Goal: Feedback & Contribution: Contribute content

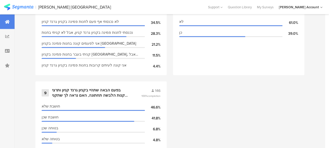
scroll to position [521, 0]
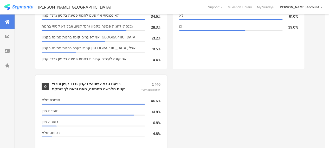
click at [116, 90] on div "בפעם הבאה שתהיי בקניון גרנד קניון ותרצי לקנות הלבשה תחתונה, האם נראה לך שתקני ב…" at bounding box center [90, 87] width 77 height 10
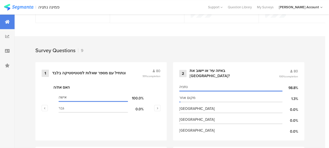
scroll to position [215, 0]
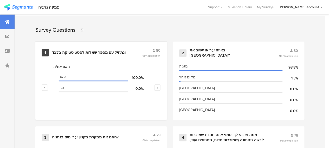
click at [116, 55] on div "ונתחיל עם מספר שאלות לסטטיסטיקה בלבד﻿﻿" at bounding box center [89, 52] width 74 height 5
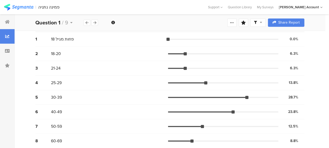
scroll to position [125, 0]
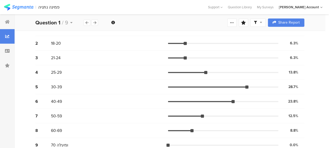
click at [329, 4] on section "| פמינה נתניה Help Center Live Chat Support Question Library My Surveys My Acco…" at bounding box center [164, 7] width 329 height 14
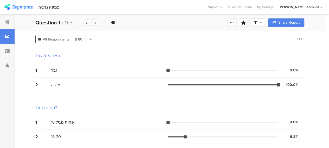
scroll to position [21, 0]
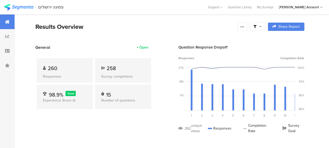
click at [203, 34] on section "Results Overview Confidence Level 95 % Preview survey Edit survey Export Result…" at bounding box center [170, 33] width 311 height 22
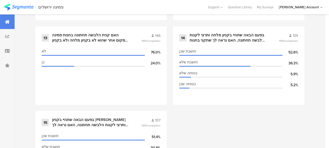
scroll to position [750, 0]
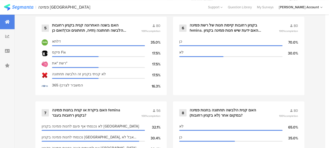
scroll to position [413, 0]
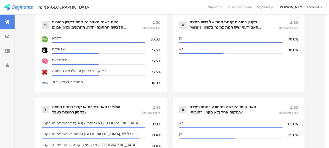
click at [326, 146] on div "1 ונתחיל עם מספר שאלות לסטטיסטיקה בלבד﻿﻿ 85 100% completion האם את/ה אישה 100.0…" at bounding box center [170, 56] width 311 height 425
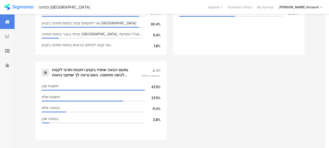
scroll to position [538, 0]
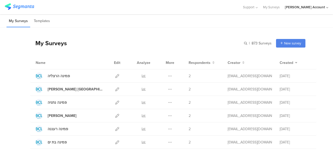
scroll to position [83, 0]
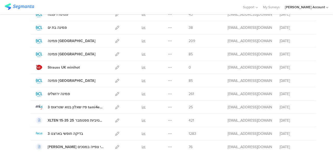
scroll to position [118, 0]
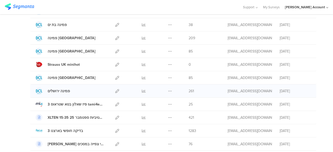
click at [116, 89] on div at bounding box center [117, 91] width 11 height 13
click at [115, 91] on icon at bounding box center [117, 91] width 4 height 4
click at [115, 89] on icon at bounding box center [117, 91] width 4 height 4
click at [142, 91] on icon at bounding box center [144, 91] width 4 height 4
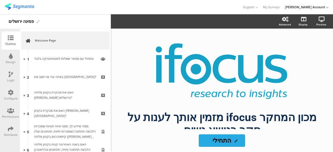
click at [12, 75] on icon at bounding box center [11, 75] width 4 height 6
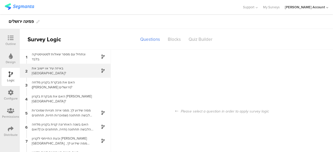
click at [51, 72] on div "באיזה עיר או יישוב את [GEOGRAPHIC_DATA]?" at bounding box center [61, 71] width 65 height 10
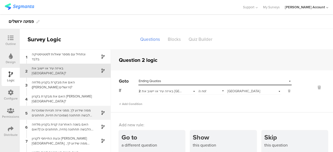
click at [46, 116] on div "ממה שידוע לך, סמני איזה חנויות שמוכרות הלבשה תחתונה (שמוכרות חזיות, תחתונים ועו…" at bounding box center [61, 113] width 65 height 10
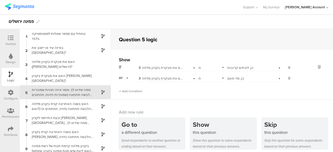
scroll to position [2, 0]
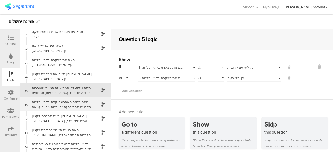
click at [53, 102] on div "האם בשנה האחרונה קנית בקניון מלחה הלבשה תחתונה (חזיה, תחתונים וכו')?ואם כן באיז…" at bounding box center [61, 105] width 65 height 10
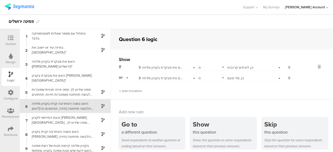
scroll to position [16, 0]
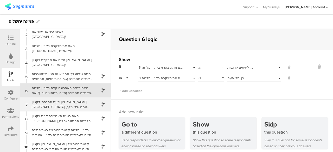
click at [51, 104] on div "וכעת התייחסי לקניון [PERSON_NAME] [GEOGRAPHIC_DATA]. ממה שידוע לך, סמני איזה חנ…" at bounding box center [61, 105] width 65 height 10
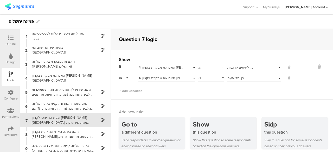
scroll to position [30, 0]
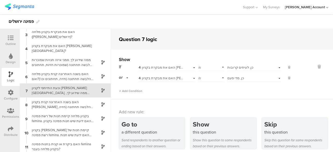
click at [51, 104] on div "האם בשנה האחרונה קנית בקניון [PERSON_NAME] הלבשה תחתונה (חזיה, תחתונים וכו')?וא…" at bounding box center [61, 105] width 65 height 10
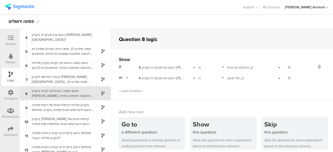
scroll to position [44, 0]
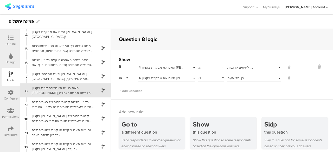
click at [51, 104] on div "בקניון מלחה קיימת חנות של רשת פמינה femina. האם ידעת שיש חנות פמינה בקניון מלחה?" at bounding box center [61, 105] width 65 height 10
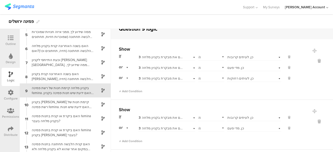
scroll to position [21, 0]
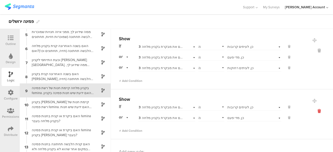
click at [313, 111] on icon at bounding box center [319, 111] width 13 height 6
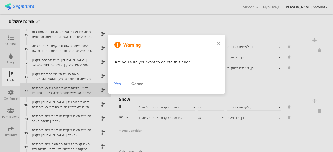
click at [118, 84] on div "Yes" at bounding box center [118, 84] width 7 height 6
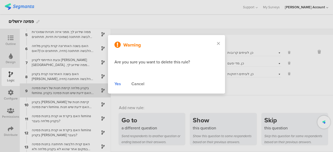
scroll to position [15, 0]
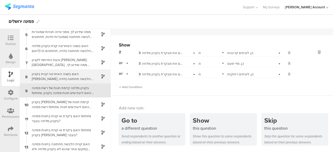
click at [61, 76] on div "האם בשנה האחרונה קנית בקניון [PERSON_NAME] הלבשה תחתונה (חזיה, תחתונים וכו')?וא…" at bounding box center [61, 77] width 65 height 10
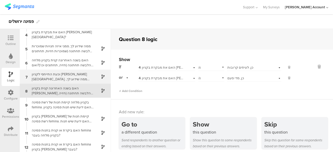
scroll to position [44, 0]
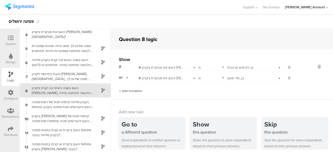
click at [136, 90] on span "Add Condition" at bounding box center [130, 91] width 23 height 5
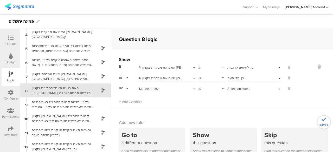
click at [156, 90] on span "1.a האם את/ה" at bounding box center [149, 88] width 21 height 5
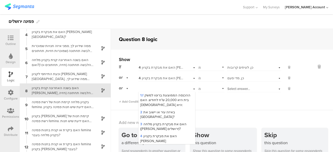
scroll to position [52, 0]
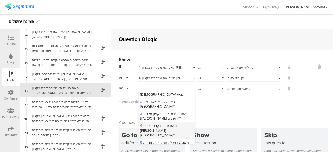
click at [169, 124] on span "4 האם את מבקרת בקניון הדר בירושלים?" at bounding box center [158, 130] width 37 height 14
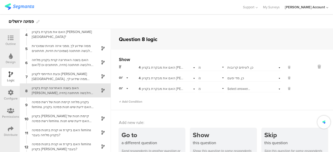
click at [247, 89] on div "Select answer..." at bounding box center [249, 89] width 42 height 5
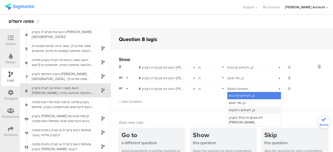
click at [239, 112] on span "כן, לעיתים רחוקות" at bounding box center [242, 110] width 26 height 5
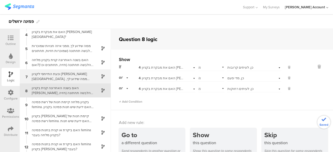
click at [73, 77] on div "וכעת התייחסי לקניון [PERSON_NAME] [GEOGRAPHIC_DATA]. ממה שידוע לך, סמני איזה חנ…" at bounding box center [61, 77] width 65 height 10
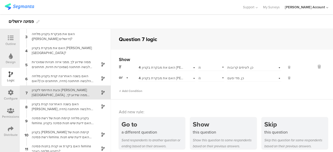
scroll to position [30, 0]
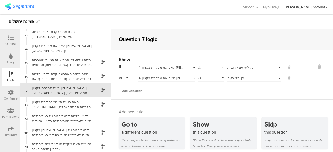
click at [136, 90] on span "Add Condition" at bounding box center [130, 91] width 23 height 5
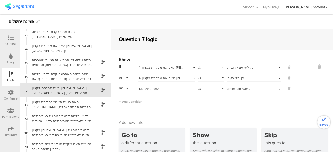
click at [151, 89] on span "1.a האם את/ה" at bounding box center [149, 88] width 21 height 5
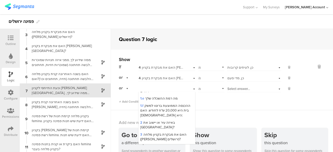
scroll to position [42, 0]
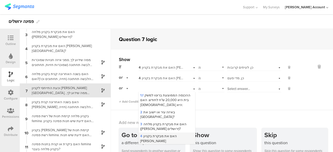
click at [178, 135] on div "4 האם את מבקרת בקניון הדר בירושלים?" at bounding box center [167, 141] width 57 height 17
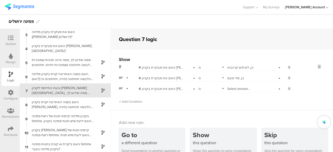
click at [251, 88] on div "Select answer..." at bounding box center [249, 89] width 42 height 5
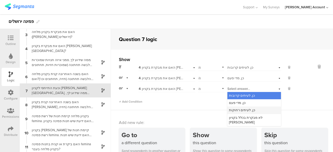
click at [242, 110] on span "כן, לעיתים רחוקות" at bounding box center [242, 110] width 26 height 5
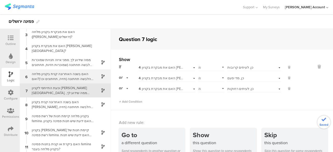
click at [70, 75] on div "האם בשנה האחרונה קנית בקניון מלחה הלבשה תחתונה (חזיה, תחתונים וכו')?ואם כן באיז…" at bounding box center [61, 77] width 65 height 10
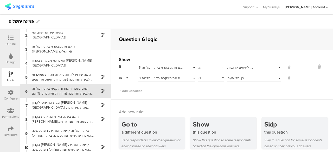
scroll to position [16, 0]
click at [138, 91] on span "Add Condition" at bounding box center [130, 91] width 23 height 5
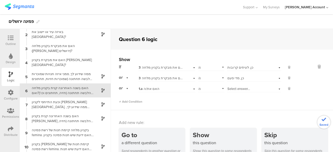
click at [150, 89] on span "1.a האם את/ה" at bounding box center [149, 88] width 21 height 5
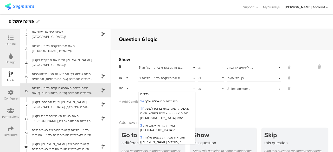
scroll to position [31, 0]
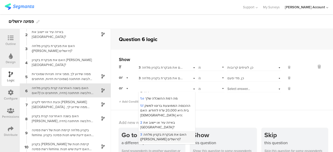
click at [176, 134] on div "3 האם את מבקרת בקניון מלחה (עזריאלי ירושלים)?" at bounding box center [167, 137] width 57 height 12
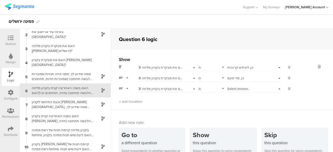
scroll to position [0, 0]
click at [240, 90] on span "Select answer..." at bounding box center [239, 88] width 23 height 5
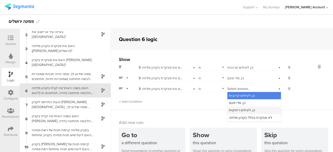
click at [233, 110] on span "כן, לעיתים רחוקות" at bounding box center [242, 110] width 26 height 5
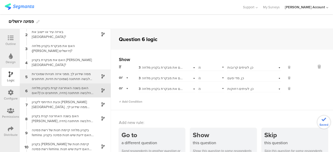
click at [77, 77] on div "ממה שידוע לך, סמני איזה חנויות שמוכרות הלבשה תחתונה (שמוכרות חזיות, תחתונים ועו…" at bounding box center [61, 77] width 65 height 10
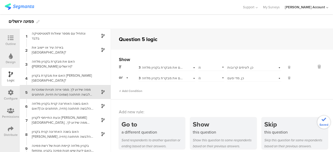
scroll to position [2, 0]
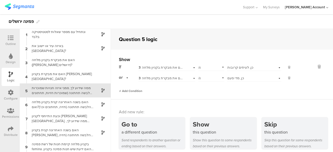
click at [140, 89] on span "Add Condition" at bounding box center [130, 91] width 23 height 5
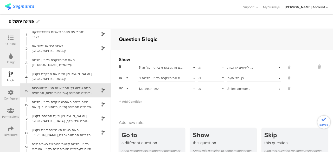
click at [153, 89] on span "1.a האם את/ה" at bounding box center [149, 88] width 21 height 5
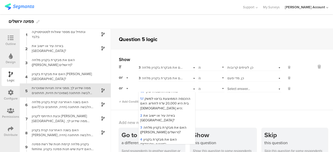
scroll to position [42, 0]
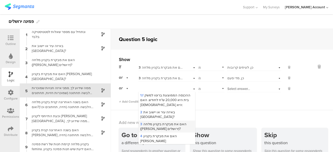
click at [177, 122] on span "3 האם את מבקרת בקניון מלחה (עזריאלי ירושלים)?" at bounding box center [163, 127] width 46 height 10
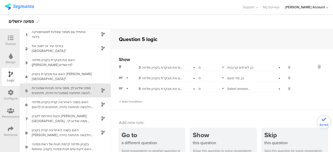
click at [236, 89] on span "Select answer..." at bounding box center [239, 88] width 23 height 5
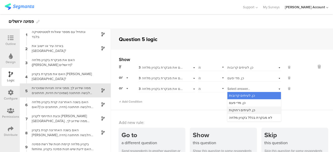
click at [231, 111] on span "כן, לעיתים רחוקות" at bounding box center [242, 110] width 26 height 5
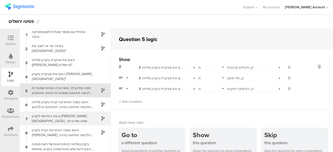
click at [79, 122] on div "וכעת התייחסי לקניון [PERSON_NAME] [GEOGRAPHIC_DATA]. ממה שידוע לך, סמני איזה חנ…" at bounding box center [61, 119] width 65 height 10
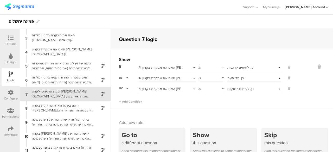
scroll to position [30, 0]
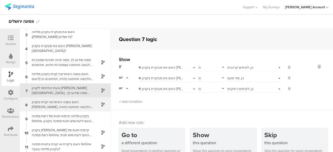
click at [71, 103] on div "האם בשנה האחרונה קנית בקניון [PERSON_NAME] הלבשה תחתונה (חזיה, תחתונים וכו')?וא…" at bounding box center [61, 105] width 65 height 10
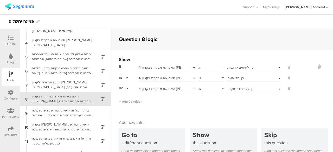
scroll to position [44, 0]
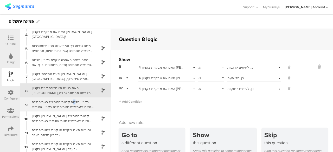
click at [72, 103] on div "בקניון מלחה קיימת חנות של רשת פמינה femina. האם ידעת שיש חנות פמינה בקניון מלחה?" at bounding box center [61, 105] width 65 height 10
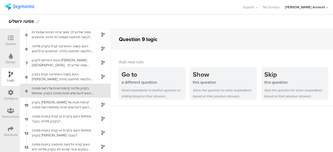
scroll to position [58, 0]
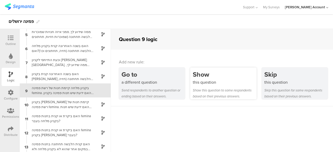
click at [207, 93] on div "Show this question to some respondents based on their previous answers." at bounding box center [225, 94] width 64 height 12
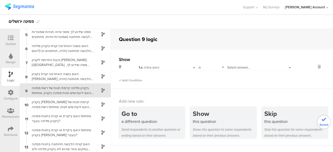
click at [169, 67] on div "1.a האם את/ה" at bounding box center [161, 67] width 45 height 5
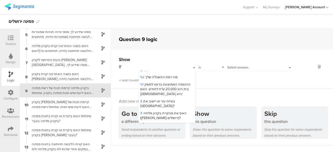
scroll to position [42, 0]
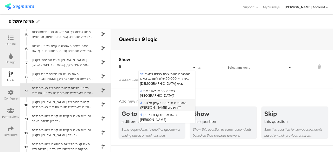
click at [173, 102] on div "3 האם את מבקרת בקניון מלחה (עזריאלי ירושלים)?" at bounding box center [167, 105] width 57 height 12
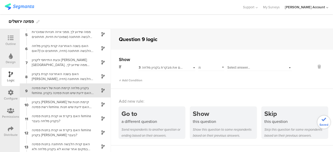
click at [238, 68] on span "Select answer..." at bounding box center [239, 67] width 23 height 5
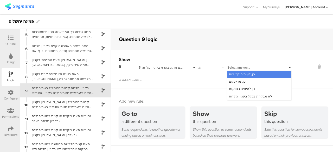
click at [235, 74] on span "כן, לעיתים קרובות" at bounding box center [242, 74] width 26 height 5
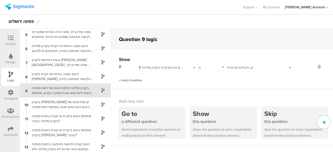
click at [129, 79] on span "Add Condition" at bounding box center [130, 80] width 23 height 5
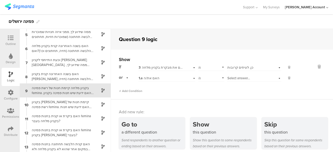
click at [149, 75] on div "1.a האם את/ה" at bounding box center [167, 78] width 57 height 8
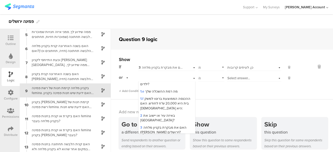
scroll to position [31, 0]
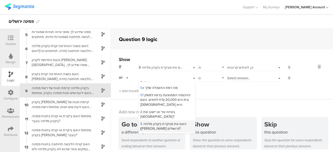
click at [177, 122] on span "3 האם את מבקרת בקניון מלחה (עזריאלי ירושלים)?" at bounding box center [163, 127] width 46 height 10
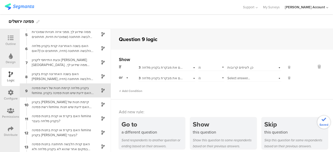
click at [237, 79] on span "Select answer..." at bounding box center [239, 78] width 23 height 5
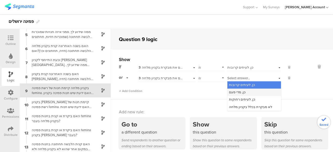
click at [233, 92] on span "כן, מדי פעם" at bounding box center [237, 92] width 17 height 5
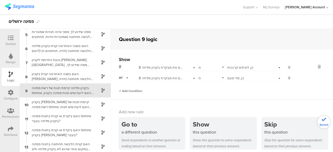
click at [135, 91] on span "Add Condition" at bounding box center [130, 91] width 23 height 5
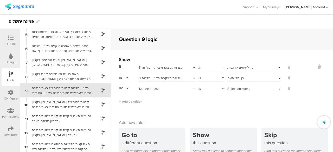
click at [145, 88] on span "1.a האם את/ה" at bounding box center [149, 88] width 21 height 5
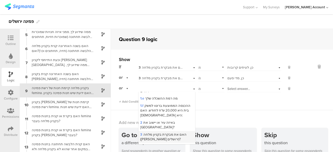
click at [177, 133] on div "3 האם את מבקרת בקניון מלחה (עזריאלי ירושלים)?" at bounding box center [167, 137] width 57 height 12
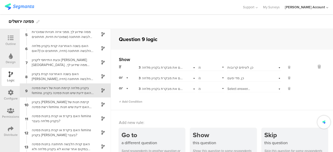
click at [239, 88] on span "Select answer..." at bounding box center [239, 88] width 23 height 5
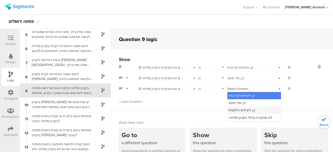
click at [234, 109] on span "כן, לעיתים רחוקות" at bounding box center [242, 110] width 26 height 5
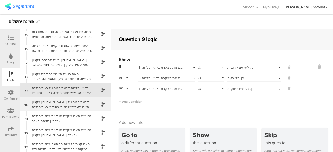
click at [75, 104] on div "בקניון [PERSON_NAME] קיימת חנות של רשת פמינה femina. האם ידעת שיש חנות פמינה בק…" at bounding box center [61, 105] width 65 height 10
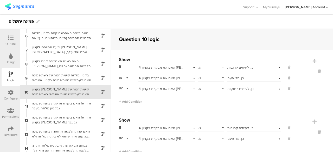
scroll to position [72, 0]
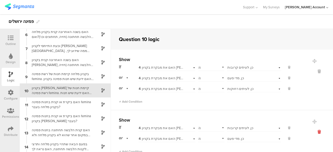
click at [313, 133] on icon at bounding box center [319, 132] width 13 height 6
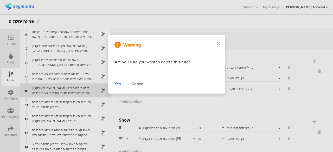
click at [118, 85] on div "Yes" at bounding box center [118, 84] width 7 height 6
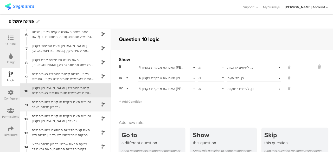
click at [74, 109] on div "האם ביקרת או קנית בחנות פמינה femina בקניון מלחה בעבר?" at bounding box center [61, 105] width 65 height 10
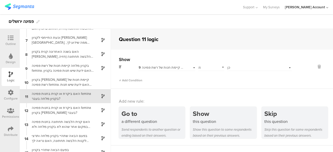
scroll to position [86, 0]
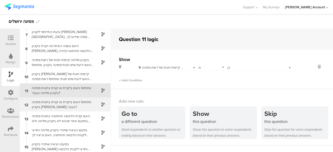
click at [68, 103] on div "האם ביקרת או קנית בחנות פמינה femina בקניון [PERSON_NAME] בעבר?" at bounding box center [61, 105] width 65 height 10
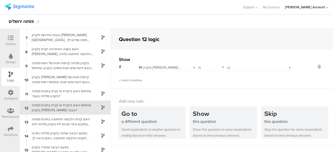
scroll to position [87, 0]
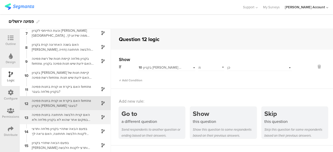
click at [63, 115] on div "האם קנית הלבשה תחתונה בחנות פמינה במקום אחר שהוא לא בקניון מלחה ולא בקניון [PER…" at bounding box center [61, 118] width 65 height 10
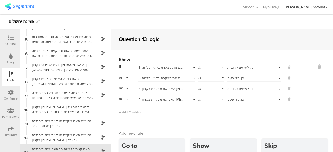
scroll to position [87, 0]
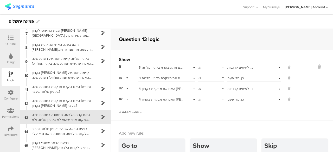
click at [129, 112] on span "Add Condition" at bounding box center [130, 112] width 23 height 5
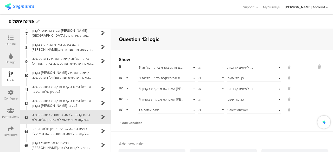
click at [129, 112] on div "or" at bounding box center [124, 110] width 11 height 8
click at [153, 109] on span "1.a האם את/ה" at bounding box center [149, 110] width 21 height 5
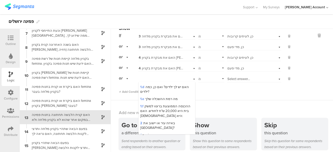
scroll to position [31, 0]
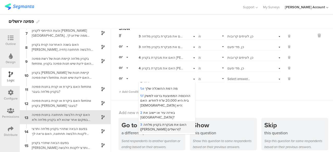
click at [177, 125] on div "3 האם את מבקרת בקניון מלחה (עזריאלי ירושלים)?" at bounding box center [167, 127] width 57 height 12
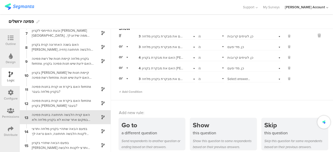
click at [228, 80] on span "Select answer..." at bounding box center [239, 79] width 23 height 5
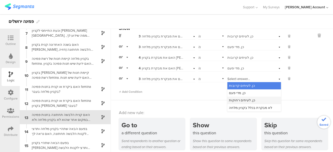
click at [229, 99] on span "כן, לעיתים רחוקות" at bounding box center [242, 100] width 26 height 5
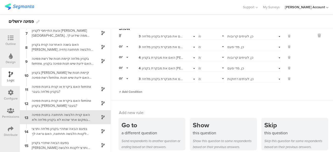
click at [137, 90] on span "Add Condition" at bounding box center [130, 92] width 23 height 5
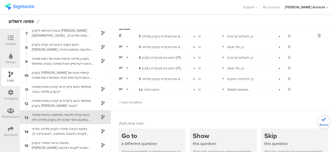
click at [146, 87] on span "1.a האם את/ה" at bounding box center [149, 89] width 21 height 5
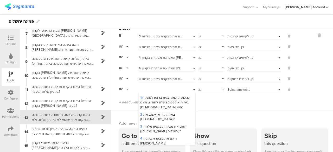
scroll to position [42, 0]
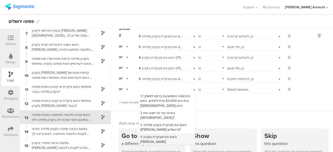
click at [171, 137] on div "4 האם את מבקרת בקניון הדר בירושלים?" at bounding box center [167, 142] width 57 height 17
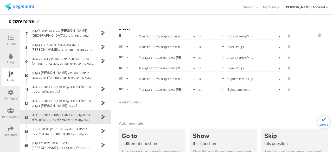
click at [232, 89] on span "Select answer..." at bounding box center [239, 89] width 23 height 5
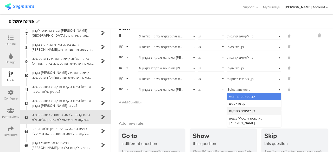
click at [229, 110] on span "כן, לעיתים רחוקות" at bounding box center [242, 111] width 26 height 5
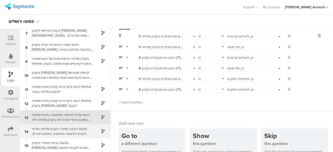
click at [79, 133] on div "בפעם הבאה שתהיי בקניון מלחה ותרצי לקנות הלבשה תחתונה, האם נראה לך שתקני בחנות פ…" at bounding box center [61, 132] width 65 height 10
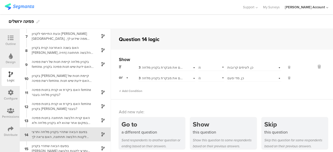
scroll to position [87, 0]
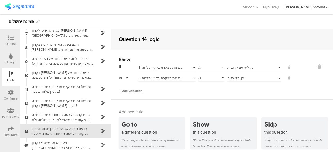
click at [136, 90] on span "Add Condition" at bounding box center [130, 91] width 23 height 5
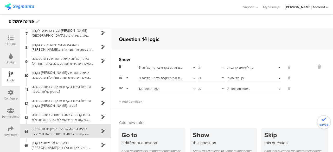
click at [149, 85] on div "1.a האם את/ה" at bounding box center [167, 88] width 57 height 8
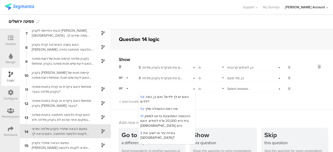
scroll to position [31, 0]
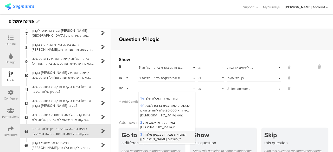
click at [178, 136] on div "3 האם את מבקרת בקניון מלחה (עזריאלי ירושלים)?" at bounding box center [167, 137] width 57 height 12
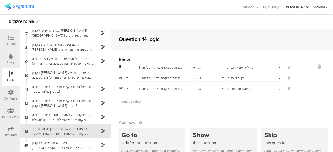
click at [229, 89] on span "Select answer..." at bounding box center [239, 88] width 23 height 5
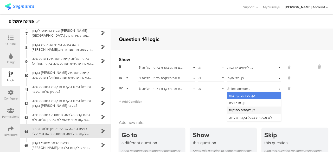
click at [229, 109] on span "כן, לעיתים רחוקות" at bounding box center [242, 110] width 26 height 5
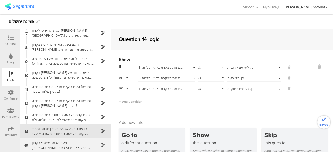
click at [60, 146] on div "בפעם הבאה שתהיי בקניון [PERSON_NAME] ותרצי לקנות הלבשה תחתונה, האם נראה לך שתקנ…" at bounding box center [61, 146] width 65 height 10
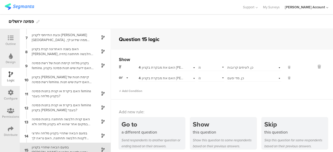
scroll to position [87, 0]
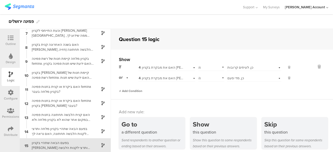
click at [135, 90] on span "Add Condition" at bounding box center [130, 91] width 23 height 5
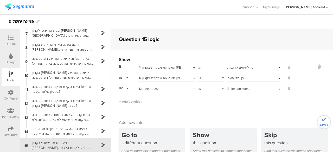
click at [149, 88] on span "1.a האם את/ה" at bounding box center [149, 88] width 21 height 5
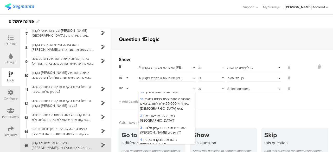
scroll to position [42, 0]
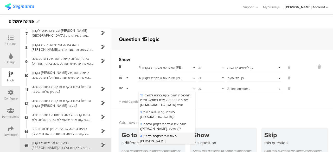
click at [170, 134] on span "4 האם את מבקרת בקניון הדר בירושלים?" at bounding box center [158, 141] width 37 height 14
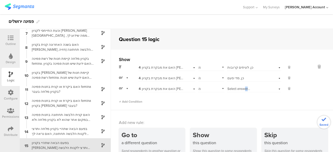
drag, startPoint x: 244, startPoint y: 85, endPoint x: 239, endPoint y: 90, distance: 6.6
click at [239, 90] on div "Select answer..." at bounding box center [254, 88] width 54 height 8
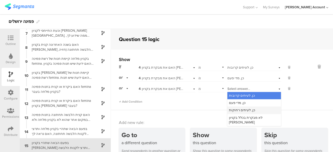
click at [234, 110] on span "כן, לעיתים רחוקות" at bounding box center [242, 110] width 26 height 5
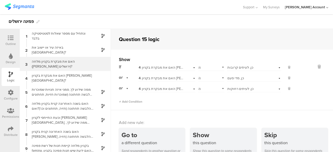
click at [78, 65] on div "האם את מבקרת בקניון מלחה ([PERSON_NAME] ירושלים)?" at bounding box center [61, 64] width 65 height 10
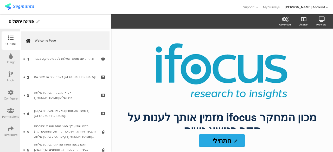
click at [8, 131] on icon at bounding box center [11, 129] width 6 height 6
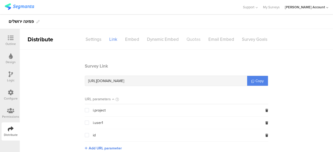
click at [191, 39] on div "Quotas" at bounding box center [194, 39] width 22 height 9
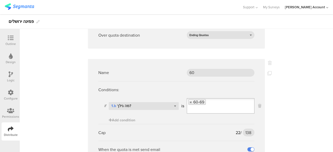
scroll to position [302, 0]
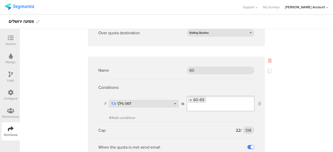
click at [268, 59] on icon at bounding box center [270, 61] width 4 height 4
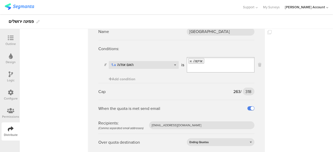
scroll to position [511, 0]
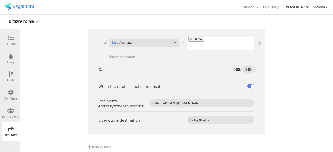
click at [8, 39] on icon at bounding box center [11, 38] width 6 height 6
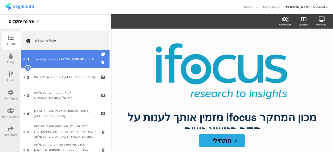
click at [40, 62] on link "1 ונתחיל עם מספר שאלות לסטטיסטיקה בלבד﻿﻿" at bounding box center [65, 59] width 89 height 18
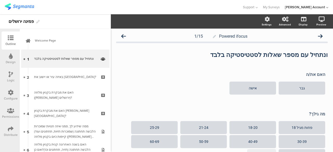
click at [9, 76] on icon at bounding box center [11, 75] width 4 height 6
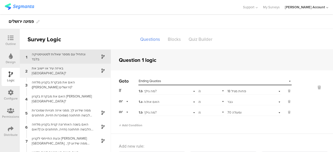
click at [81, 68] on div "באיזה עיר או יישוב את [GEOGRAPHIC_DATA]?" at bounding box center [61, 71] width 65 height 10
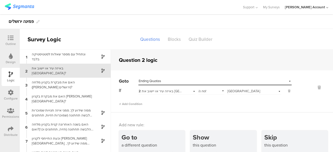
click at [143, 82] on span "Ending Qוuotas" at bounding box center [150, 81] width 22 height 5
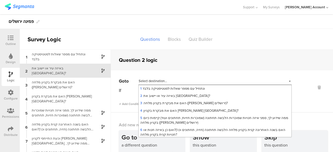
click at [143, 82] on span "Select destination..." at bounding box center [153, 81] width 28 height 5
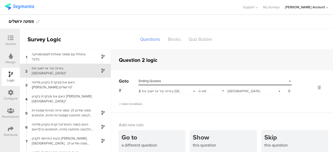
click at [143, 82] on span "Ending Qוuotas" at bounding box center [150, 81] width 22 height 5
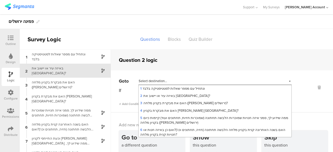
click at [143, 82] on span "Select destination..." at bounding box center [153, 81] width 28 height 5
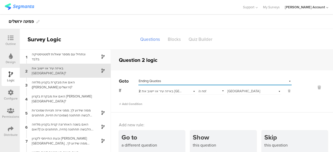
click at [10, 130] on icon at bounding box center [11, 129] width 6 height 6
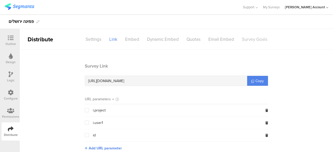
click at [245, 40] on div "Survey Goals" at bounding box center [254, 39] width 33 height 9
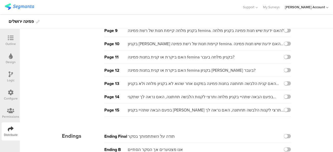
scroll to position [142, 0]
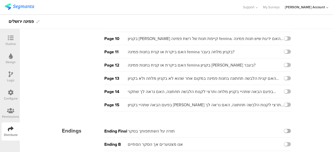
click at [288, 130] on label at bounding box center [287, 131] width 7 height 4
click at [0, 0] on input "checkbox" at bounding box center [0, 0] width 0 height 0
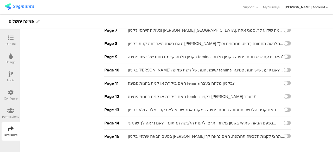
scroll to position [158, 0]
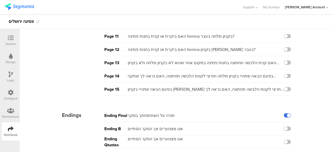
click at [285, 115] on label at bounding box center [287, 116] width 7 height 4
click at [0, 0] on input "checkbox" at bounding box center [0, 0] width 0 height 0
click at [286, 114] on label at bounding box center [287, 116] width 7 height 4
click at [0, 0] on input "checkbox" at bounding box center [0, 0] width 0 height 0
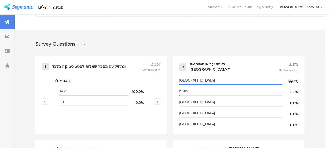
scroll to position [205, 0]
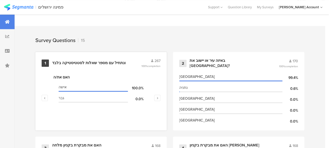
click at [111, 65] on div "ונתחיל עם מספר שאלות לסטטיסטיקה בלבד﻿﻿" at bounding box center [89, 63] width 74 height 5
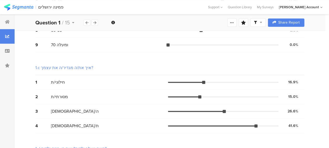
scroll to position [239, 0]
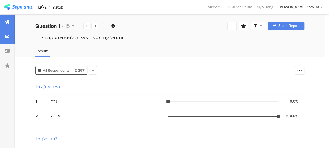
click at [11, 24] on div at bounding box center [7, 22] width 15 height 15
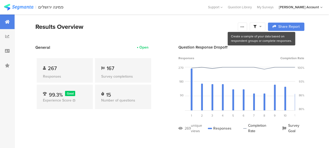
click at [257, 26] on icon at bounding box center [255, 26] width 3 height 3
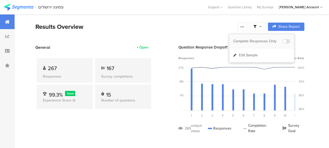
click at [286, 41] on span at bounding box center [287, 41] width 8 height 4
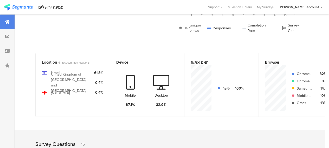
scroll to position [111, 0]
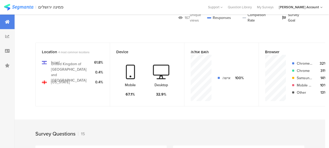
click at [326, 146] on div "Survey Questions 15" at bounding box center [170, 133] width 311 height 26
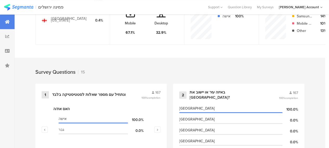
scroll to position [173, 0]
click at [105, 97] on div "ונתחיל עם מספר שאלות לסטטיסטיקה בלבד﻿﻿" at bounding box center [89, 94] width 74 height 5
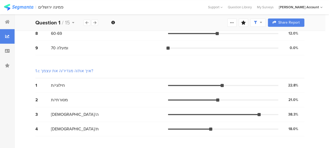
scroll to position [236, 0]
